Goal: Communication & Community: Answer question/provide support

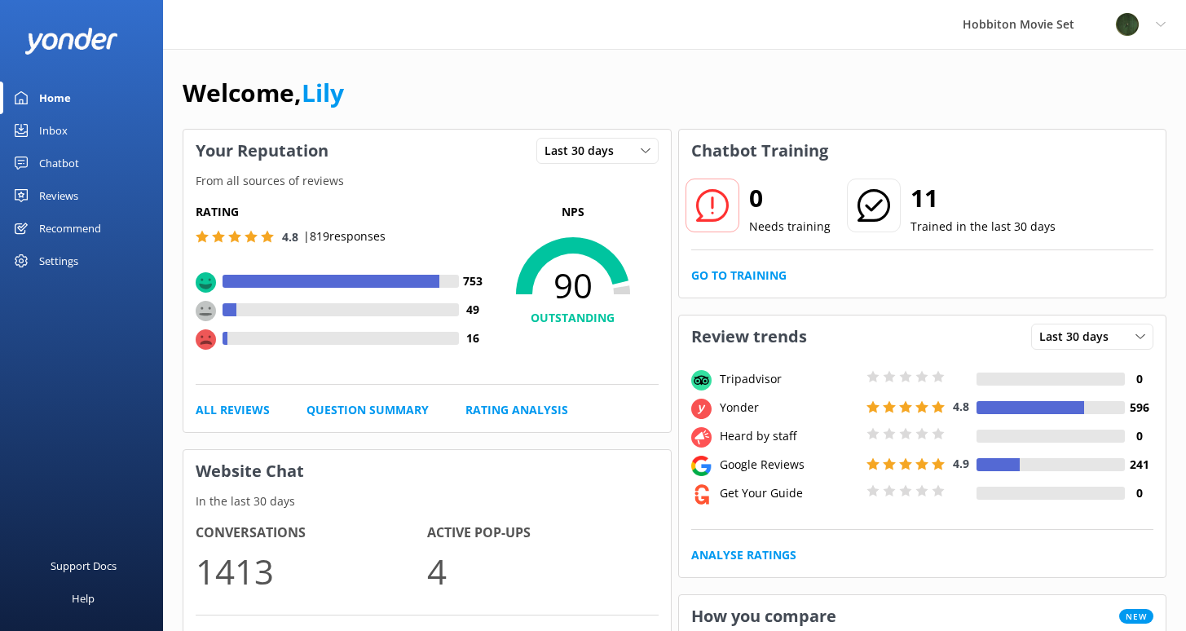
click at [60, 166] on div "Chatbot" at bounding box center [59, 163] width 40 height 33
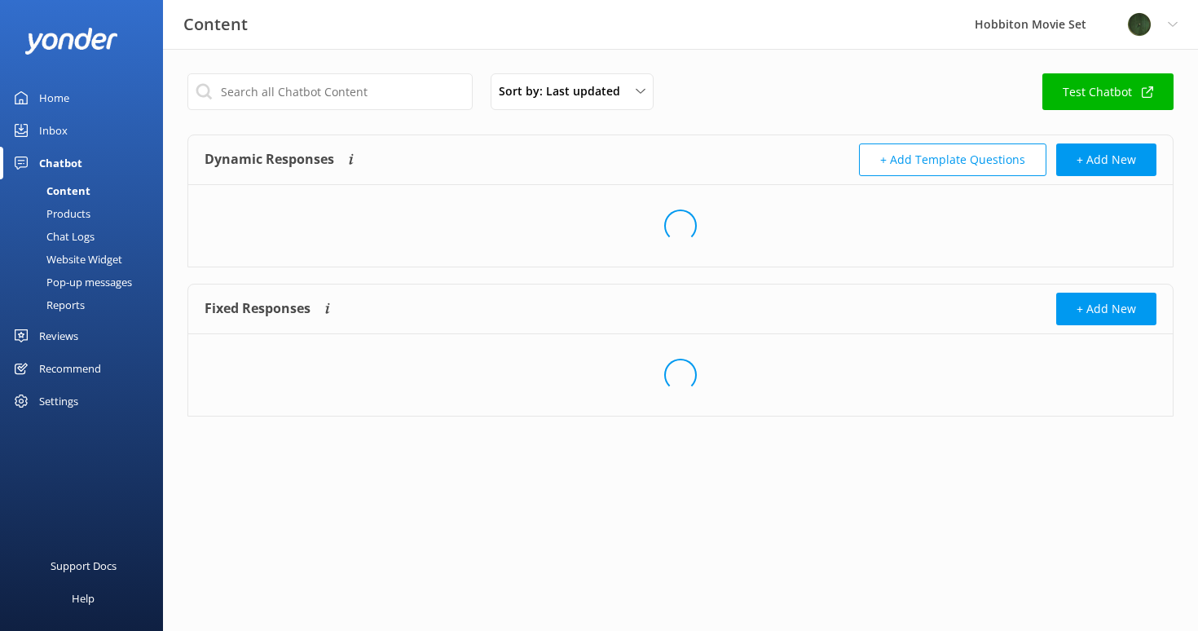
click at [73, 243] on div "Chat Logs" at bounding box center [52, 236] width 85 height 23
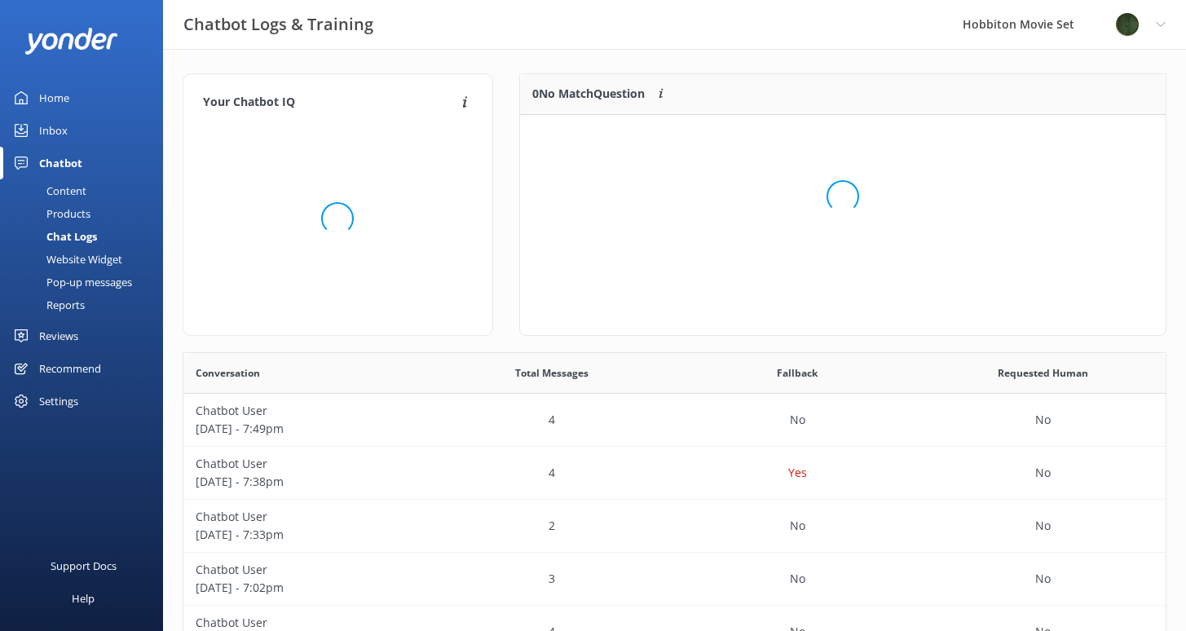
scroll to position [70, 633]
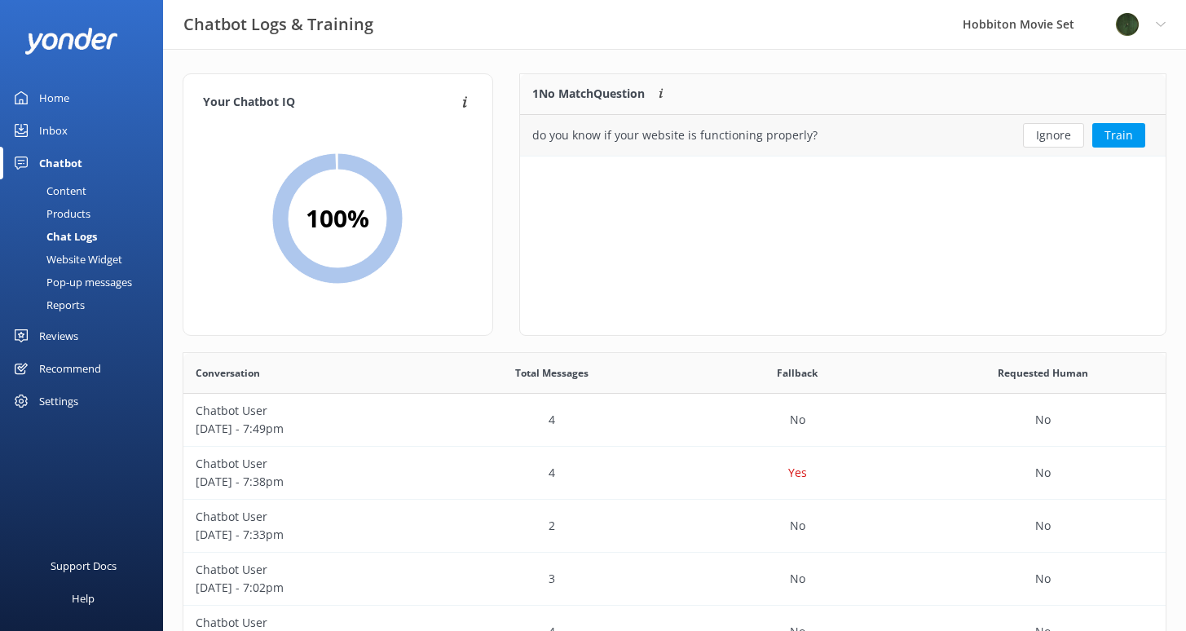
click at [677, 138] on div "do you know if your website is functioning properly?" at bounding box center [674, 135] width 285 height 18
click at [1136, 136] on button "Train" at bounding box center [1118, 135] width 53 height 24
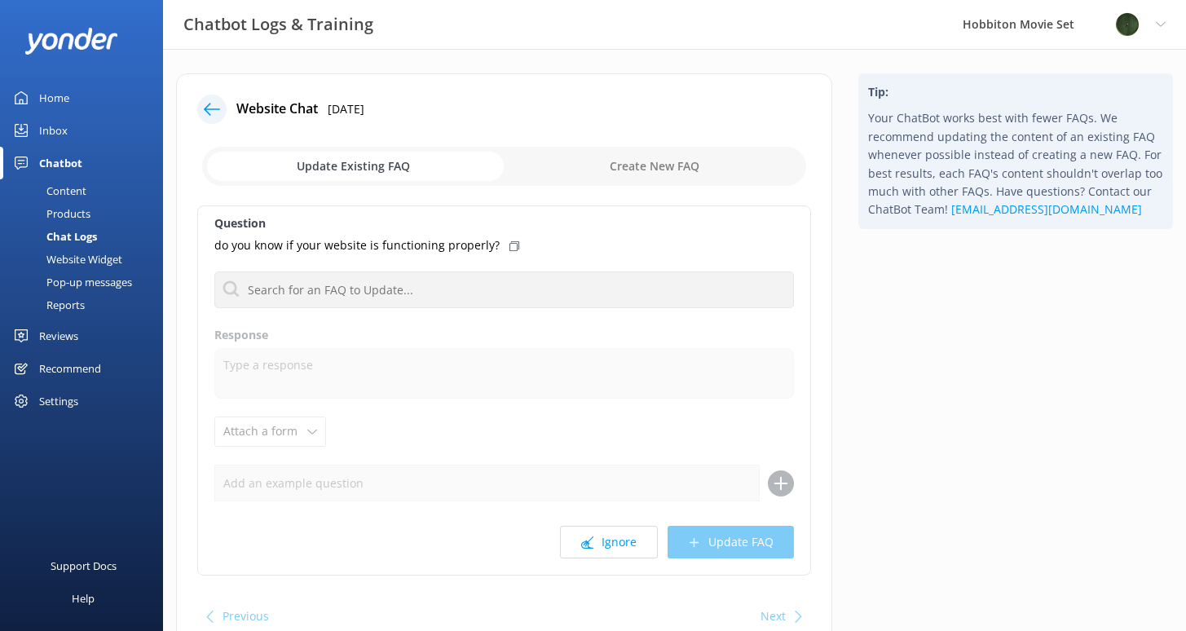
scroll to position [76, 0]
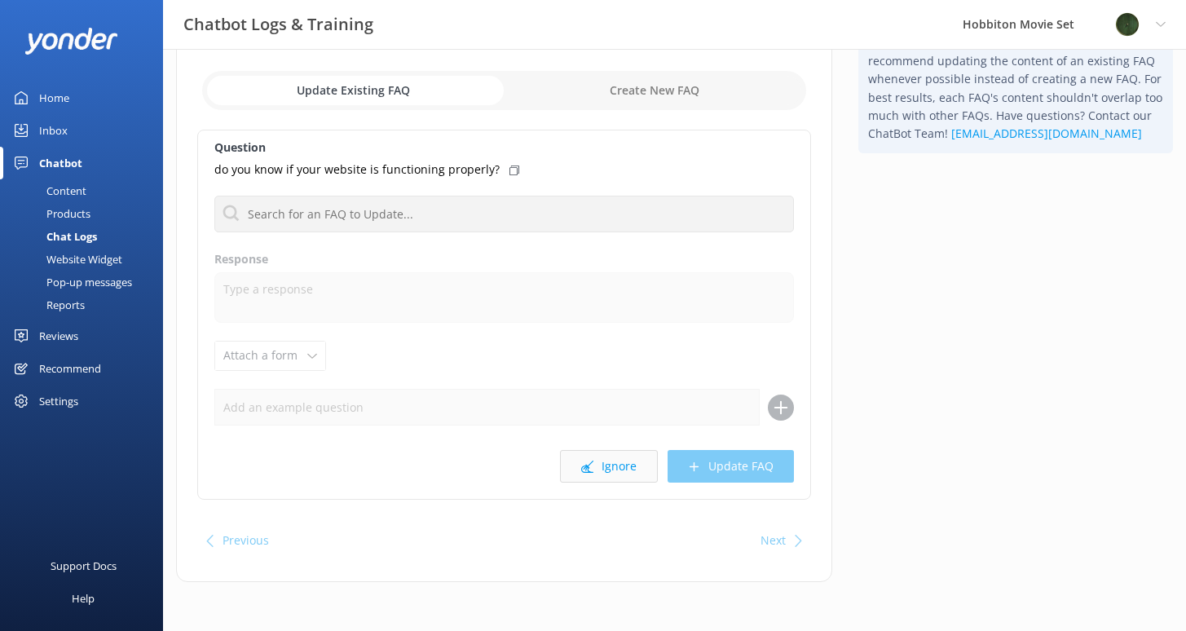
click at [631, 465] on button "Ignore" at bounding box center [609, 466] width 98 height 33
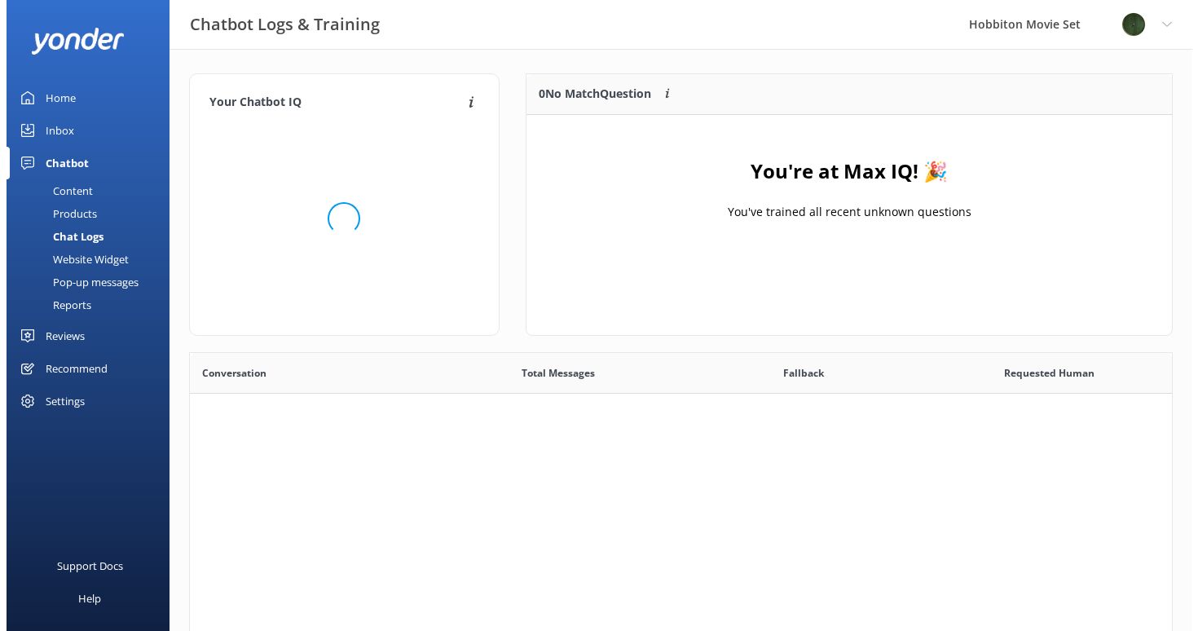
scroll to position [559, 970]
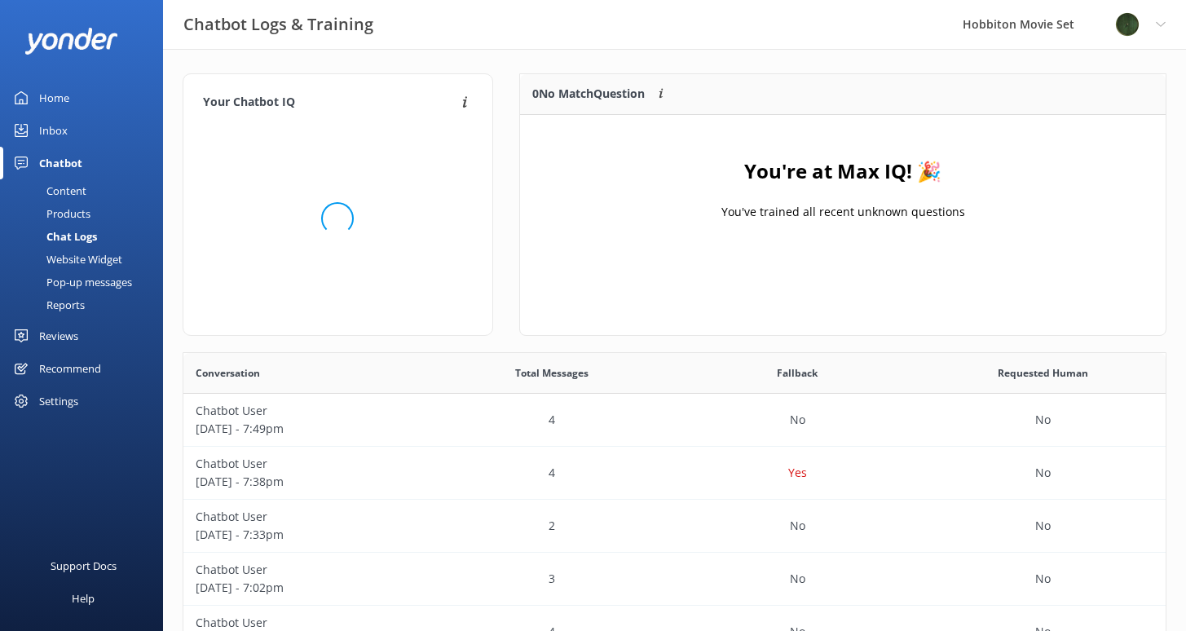
click at [59, 130] on div "Inbox" at bounding box center [53, 130] width 29 height 33
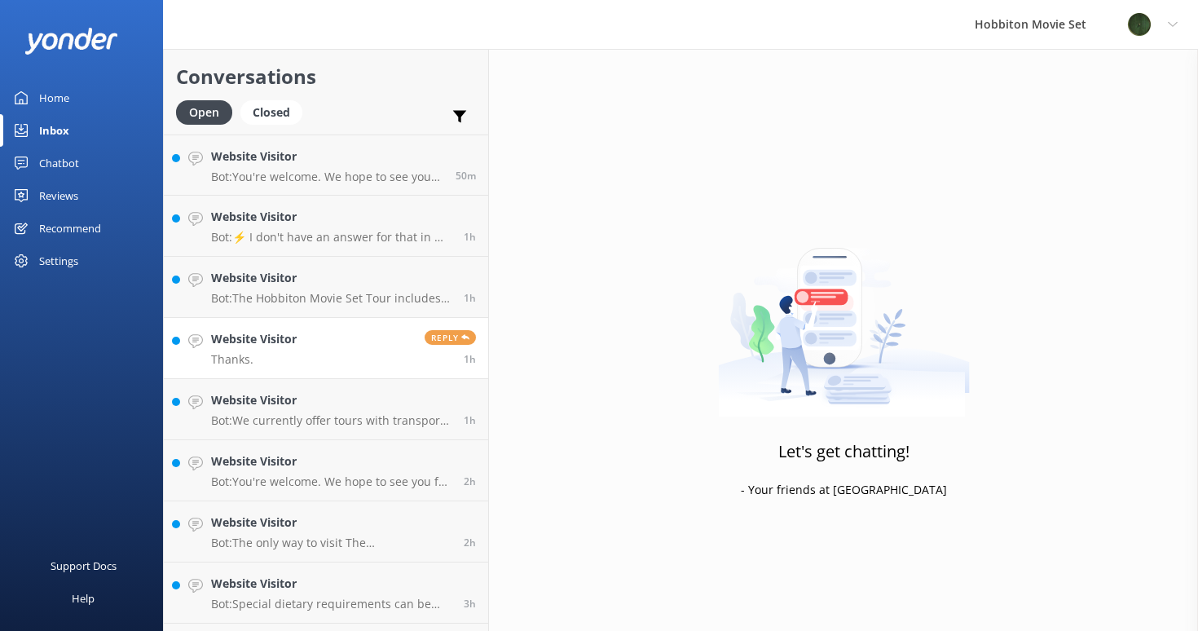
click at [329, 337] on link "Website Visitor Thanks. Reply 1h" at bounding box center [326, 348] width 324 height 61
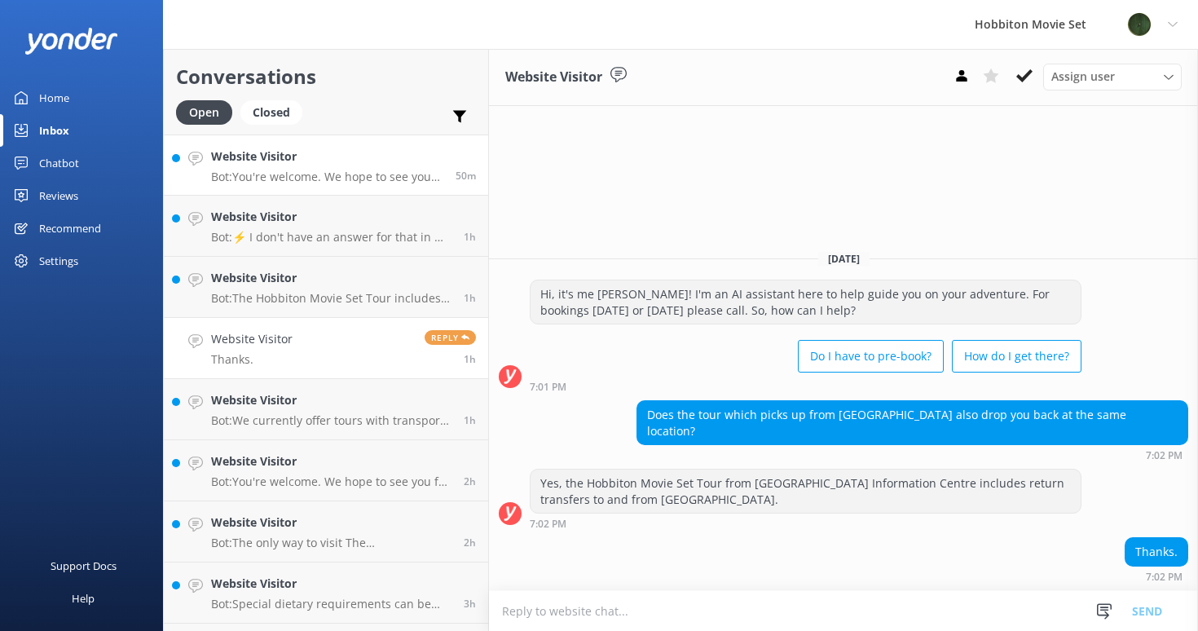
click at [351, 179] on p "Bot: You're welcome. We hope to see you for an adventure soon!" at bounding box center [327, 177] width 232 height 15
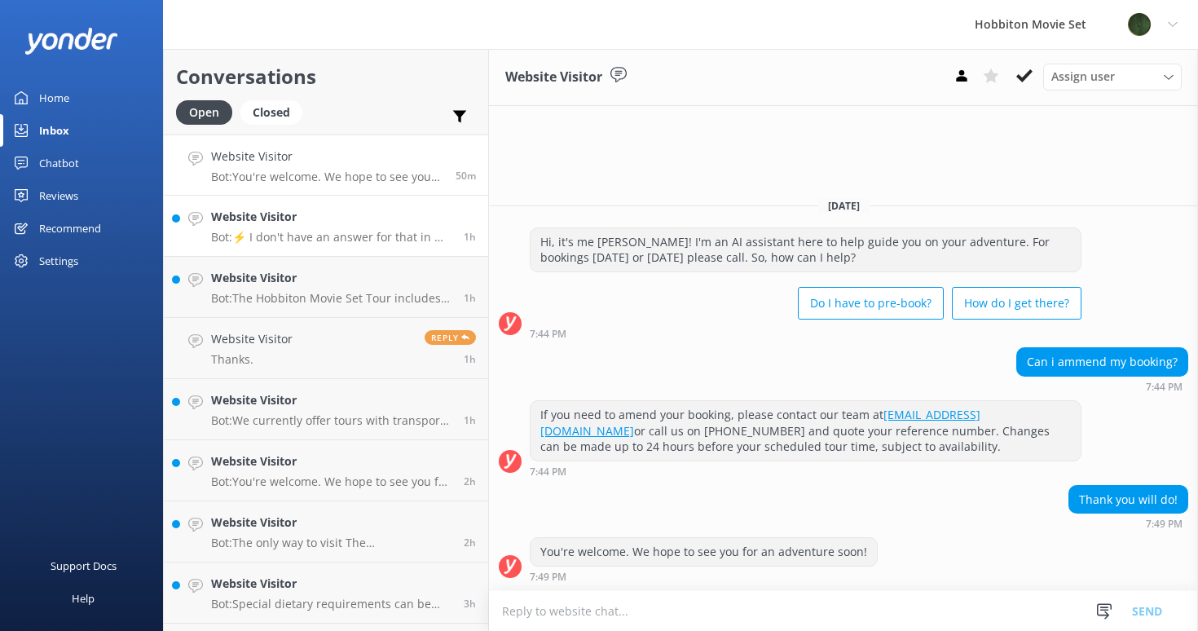
click at [348, 222] on h4 "Website Visitor" at bounding box center [331, 217] width 240 height 18
